Goal: Transaction & Acquisition: Purchase product/service

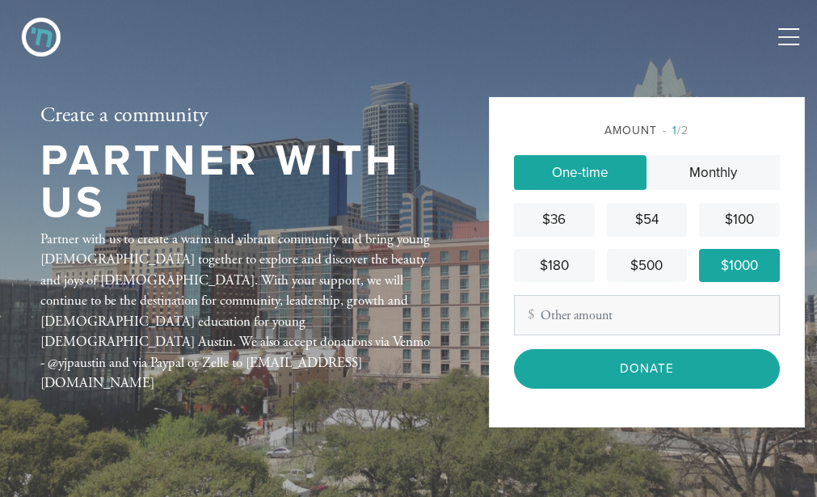
click at [730, 265] on div "$1000" at bounding box center [740, 265] width 68 height 21
click at [736, 272] on div "$1000" at bounding box center [740, 265] width 68 height 21
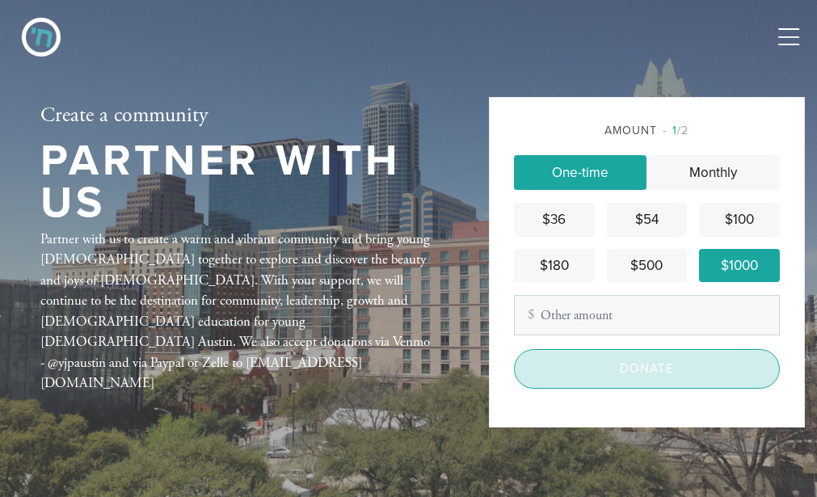
click at [620, 378] on input "Donate" at bounding box center [647, 369] width 266 height 40
click at [618, 379] on input "Donate" at bounding box center [647, 369] width 266 height 40
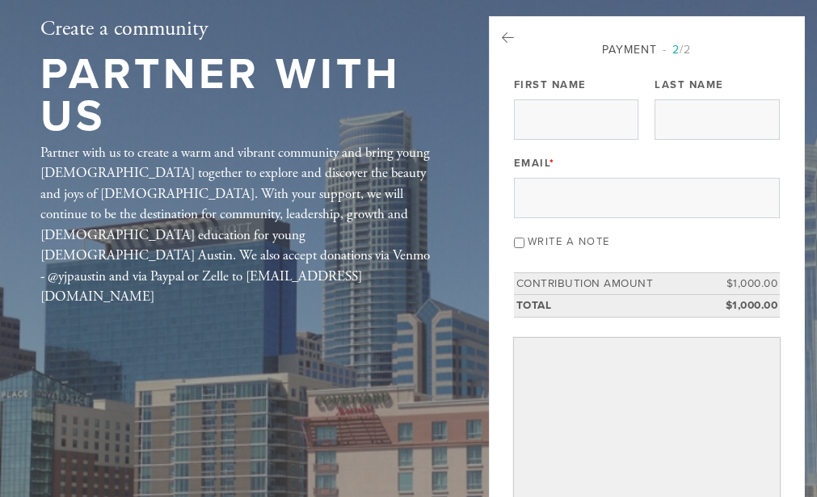
scroll to position [78, 0]
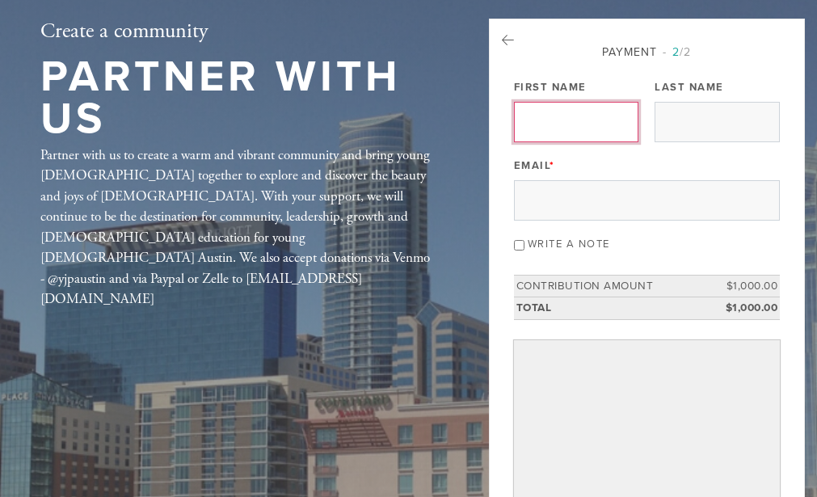
click at [615, 120] on input "First Name" at bounding box center [576, 122] width 125 height 40
type input "Shari"
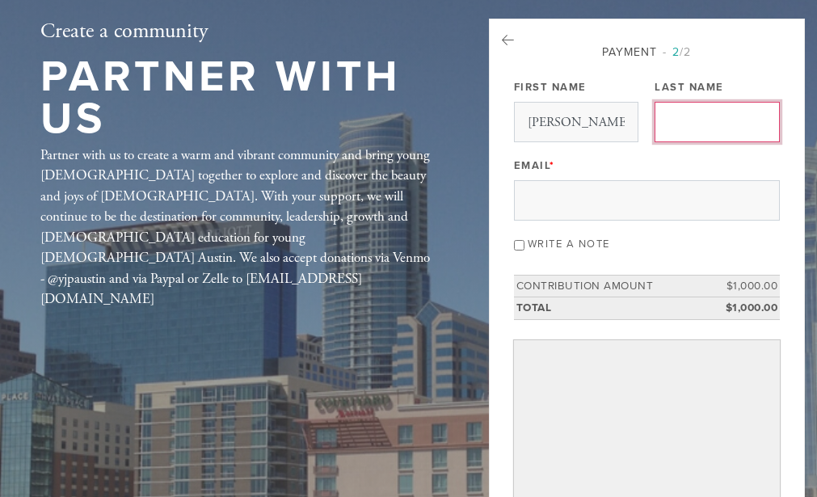
click at [694, 122] on input "Last Name" at bounding box center [717, 122] width 125 height 40
type input "[PERSON_NAME]"
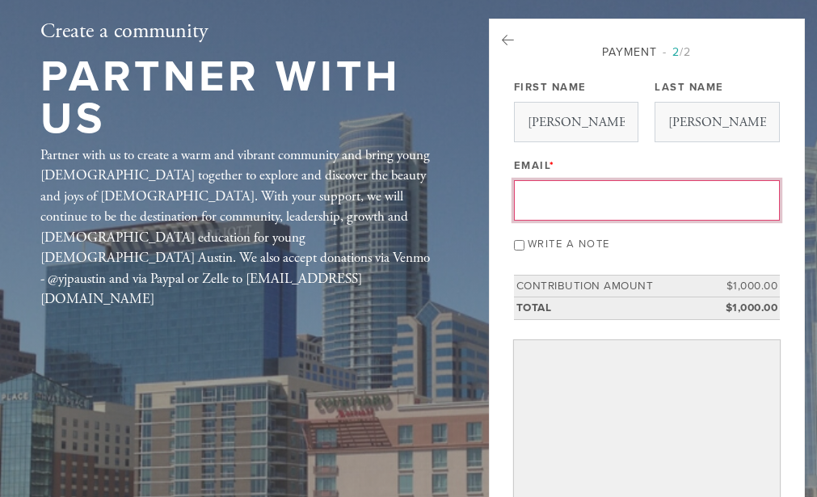
click at [529, 209] on input "Email *" at bounding box center [647, 200] width 266 height 40
click at [540, 209] on input "Email *" at bounding box center [647, 200] width 266 height 40
type input "[EMAIL_ADDRESS][PERSON_NAME][DOMAIN_NAME]"
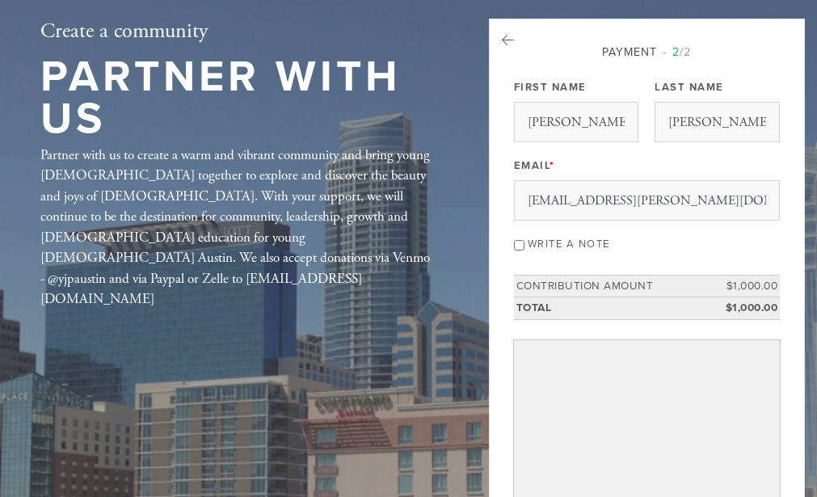
click at [516, 251] on input "Write a note" at bounding box center [519, 245] width 11 height 11
checkbox input "true"
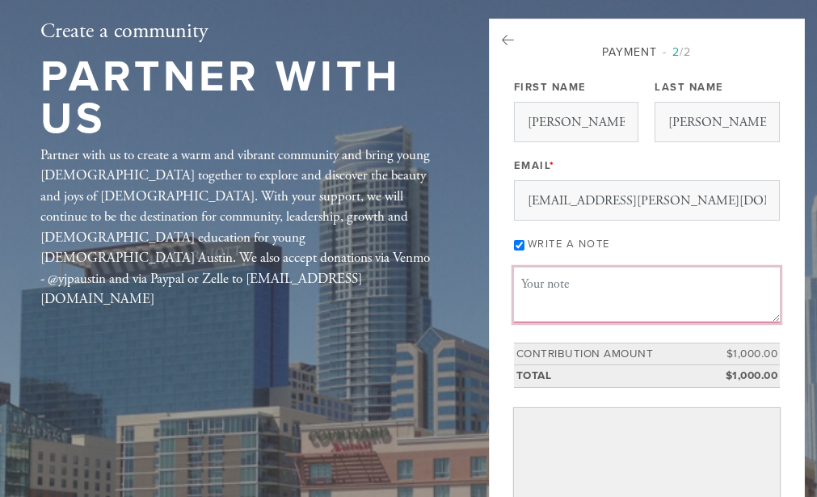
click at [535, 289] on textarea "Message or dedication" at bounding box center [647, 295] width 266 height 55
type textarea "D"
type textarea "Honoring JP and [PERSON_NAME]"
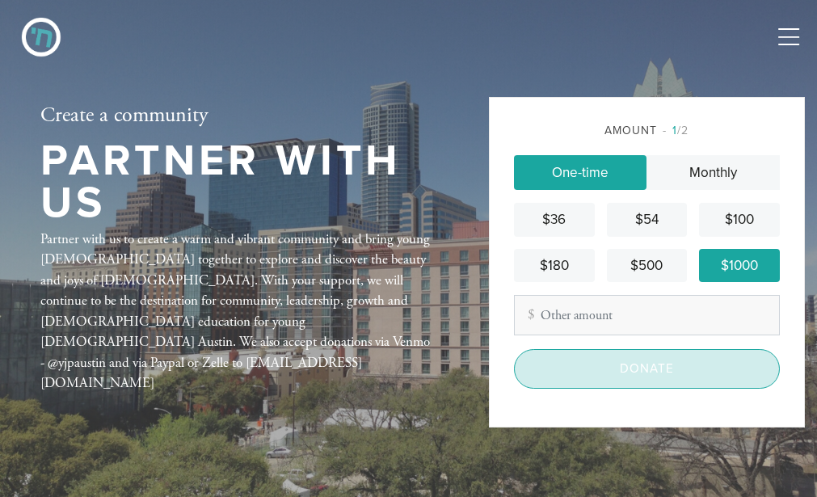
click at [632, 378] on input "Donate" at bounding box center [647, 369] width 266 height 40
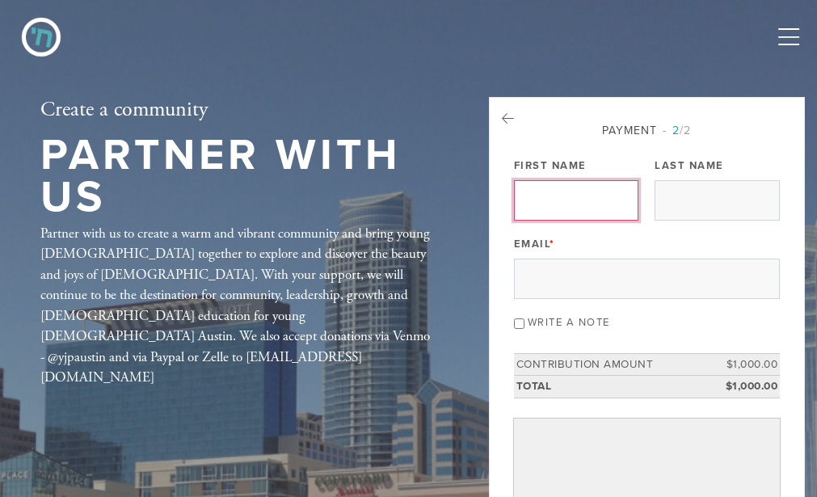
click at [582, 204] on input "First Name" at bounding box center [576, 200] width 125 height 40
type input "[PERSON_NAME]"
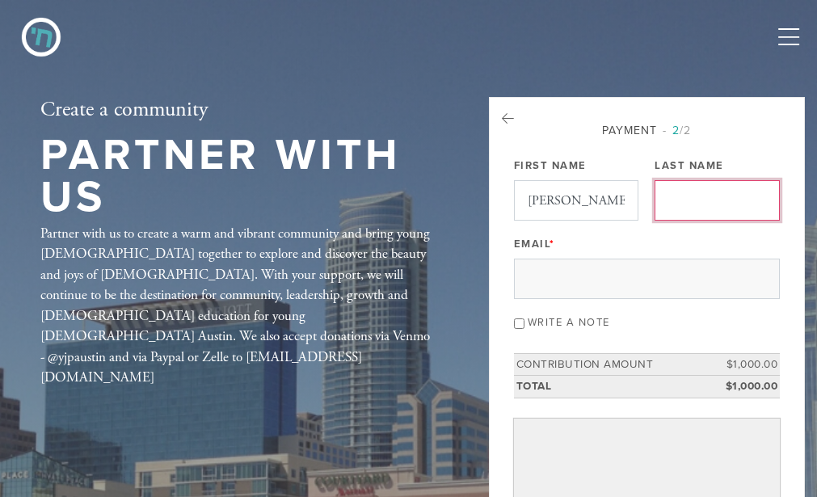
type input "[PERSON_NAME]"
type input "[EMAIL_ADDRESS][PERSON_NAME][DOMAIN_NAME]"
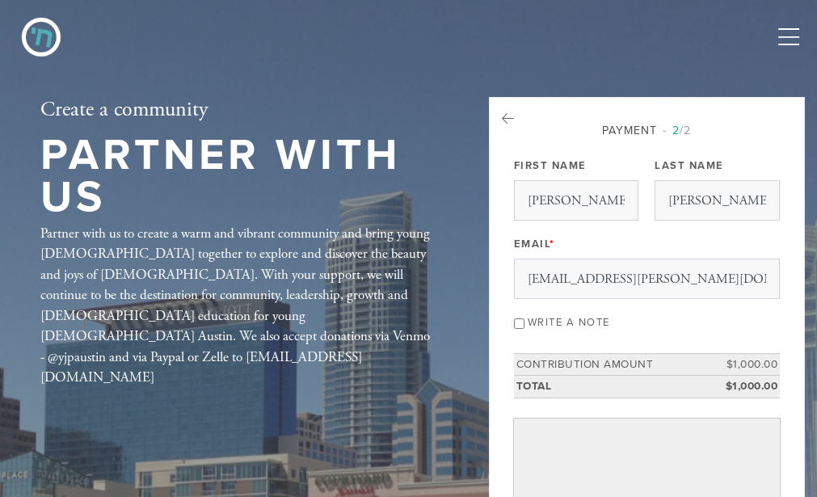
click at [521, 327] on input "Write a note" at bounding box center [519, 324] width 11 height 11
checkbox input "true"
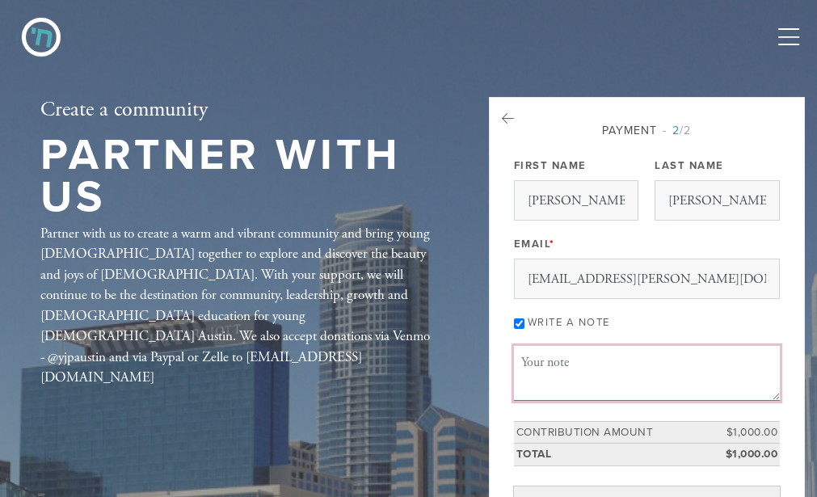
click at [534, 368] on textarea "Message or dedication" at bounding box center [647, 373] width 266 height 55
type textarea "Honoring JP and [PERSON_NAME]"
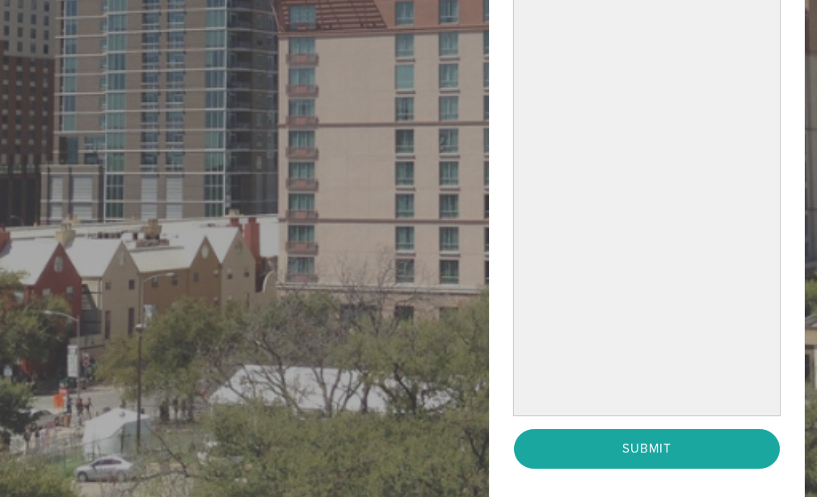
scroll to position [677, 0]
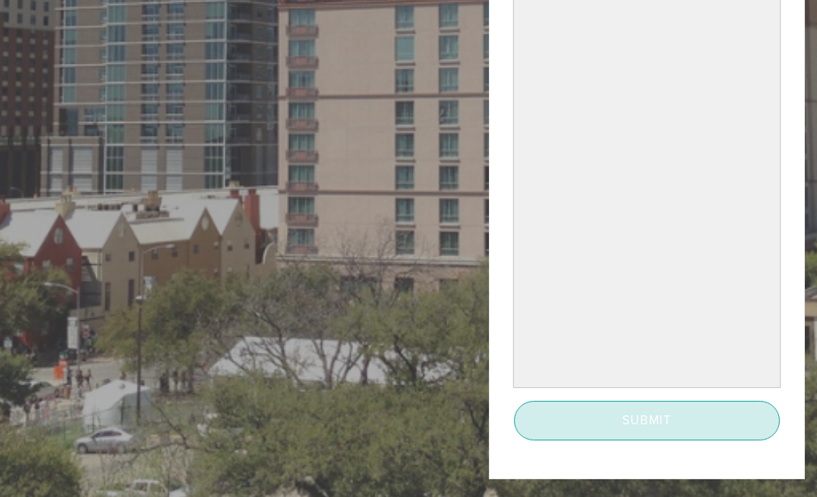
click at [657, 431] on input "Submit" at bounding box center [647, 421] width 266 height 40
